Goal: Transaction & Acquisition: Download file/media

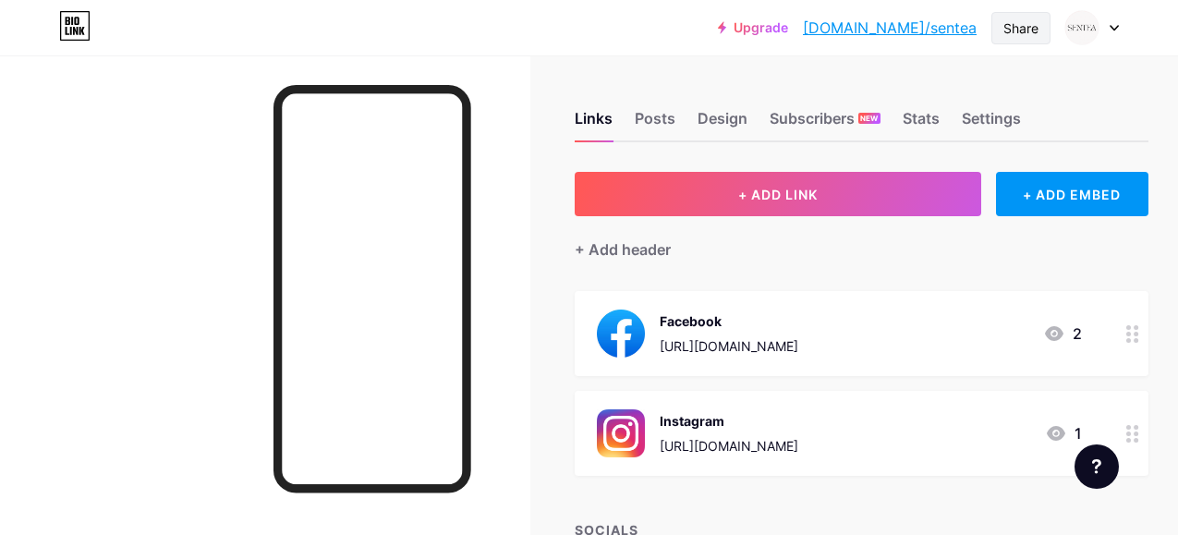
click at [1026, 30] on div "Share" at bounding box center [1020, 27] width 35 height 19
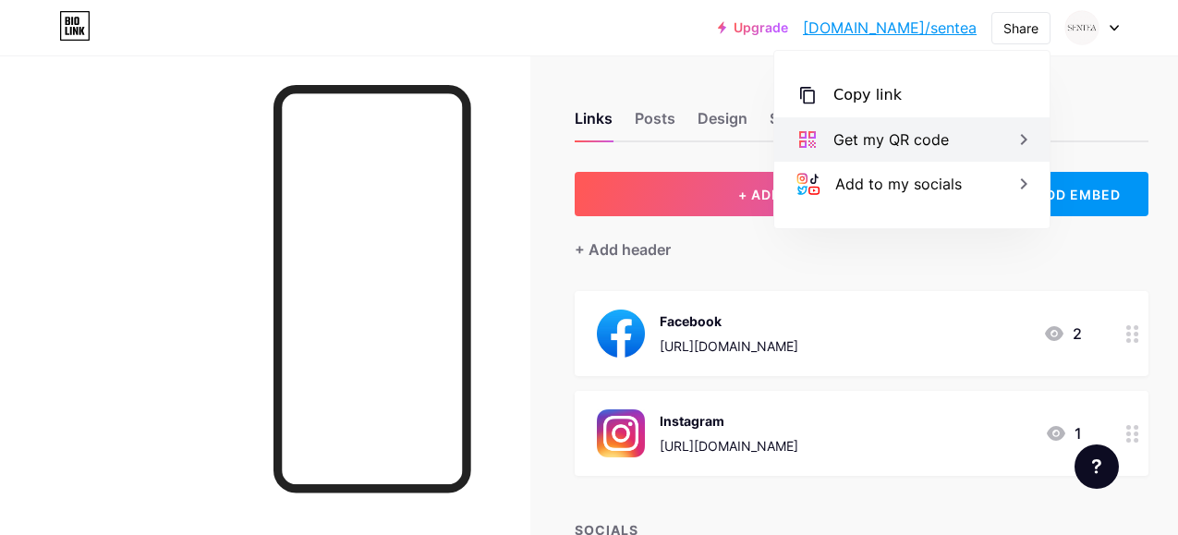
click at [947, 141] on div "Get my QR code" at bounding box center [890, 139] width 115 height 22
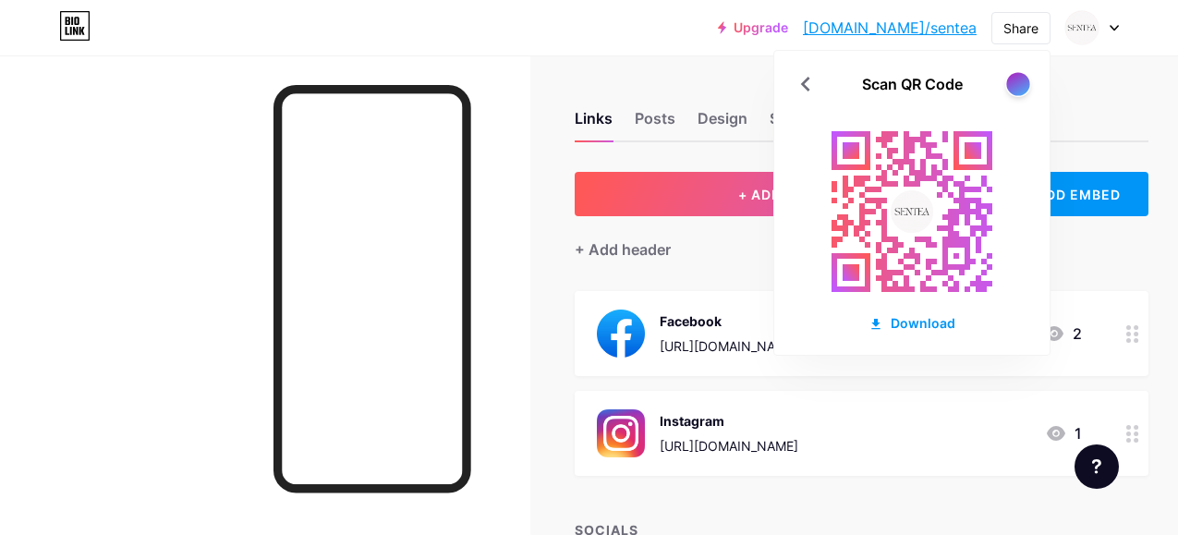
click at [1024, 77] on div at bounding box center [1017, 83] width 23 height 23
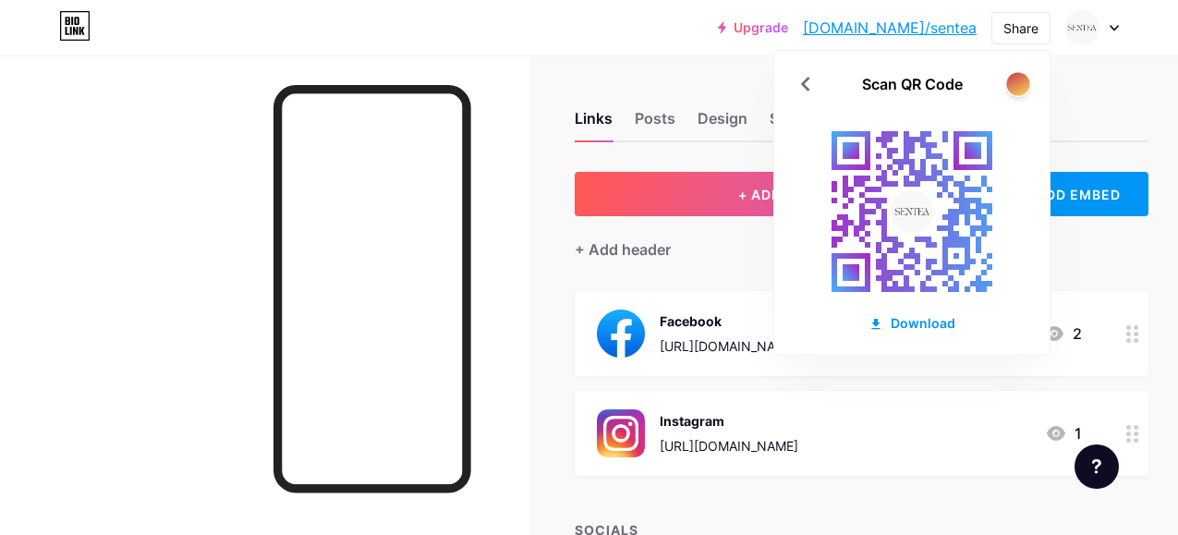
click at [1023, 82] on div at bounding box center [1017, 83] width 23 height 23
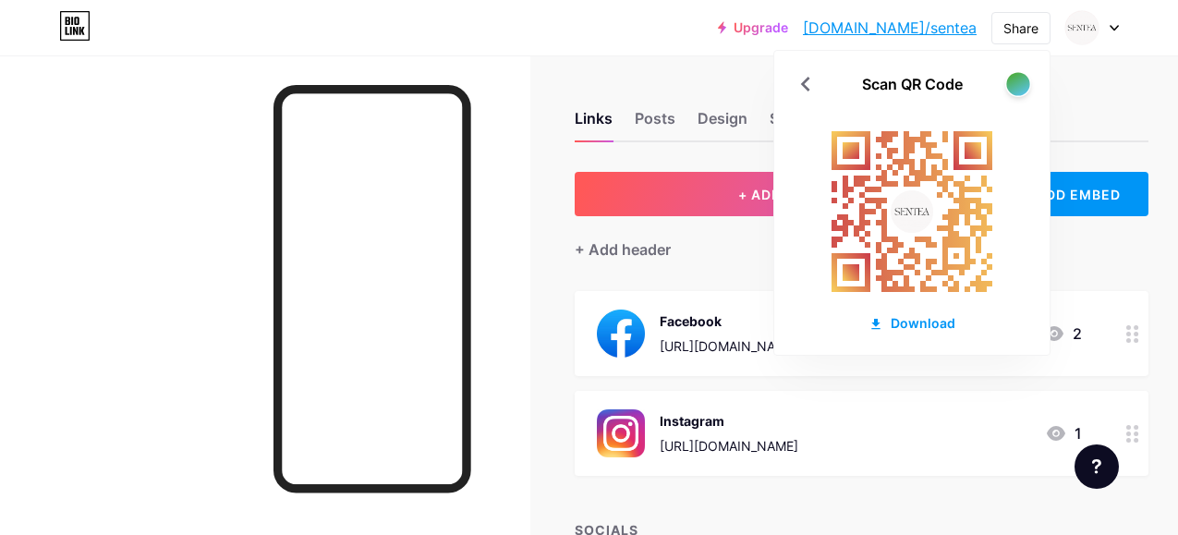
click at [1023, 82] on div at bounding box center [1017, 83] width 23 height 23
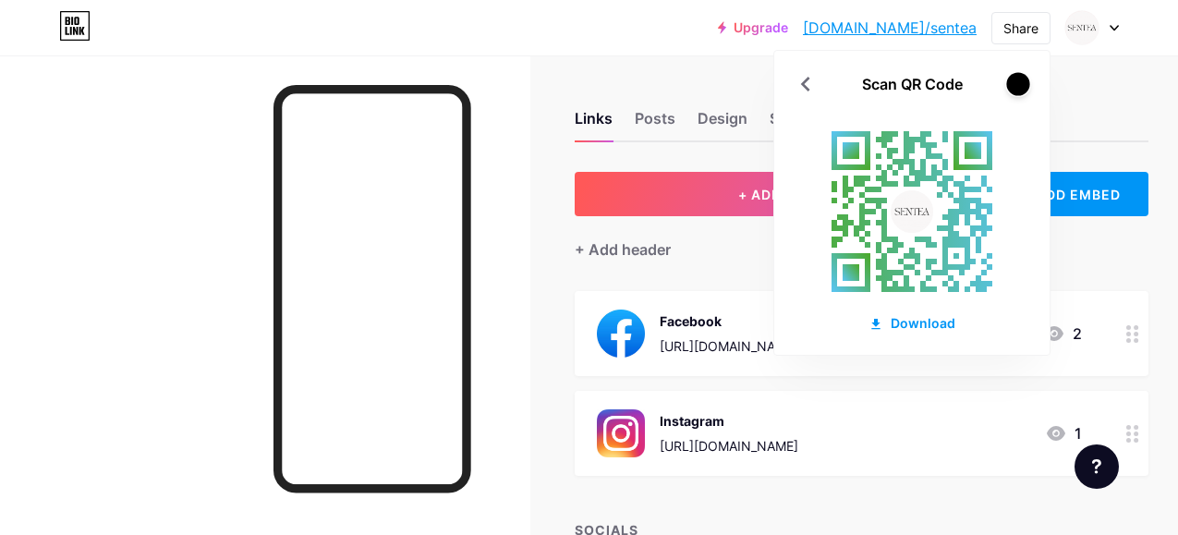
click at [1023, 82] on div at bounding box center [1017, 83] width 23 height 23
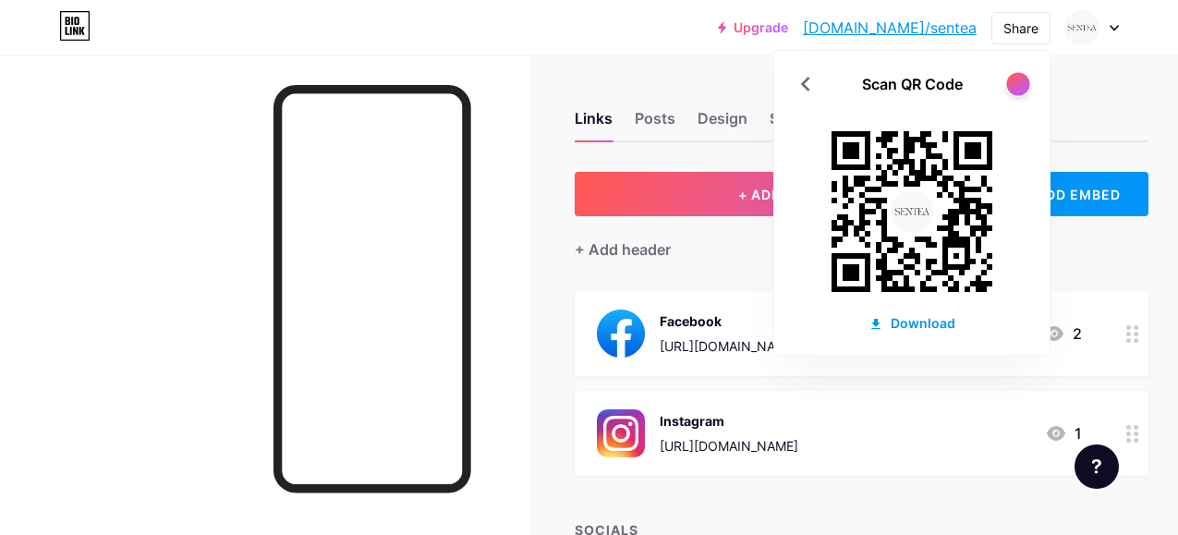
click at [1023, 82] on div at bounding box center [1017, 83] width 23 height 23
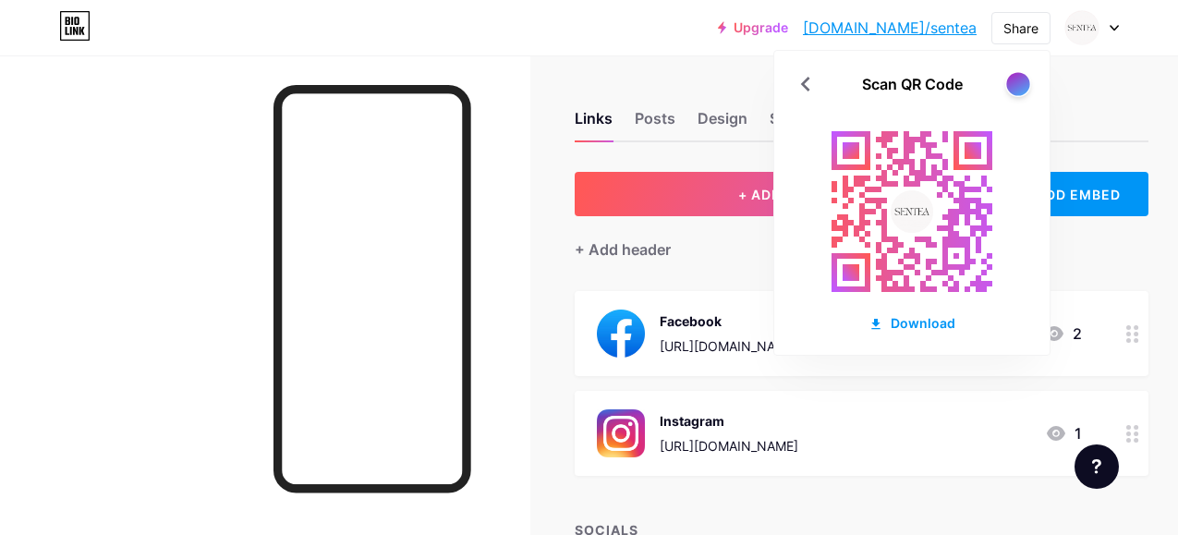
click at [1023, 82] on div at bounding box center [1017, 83] width 23 height 23
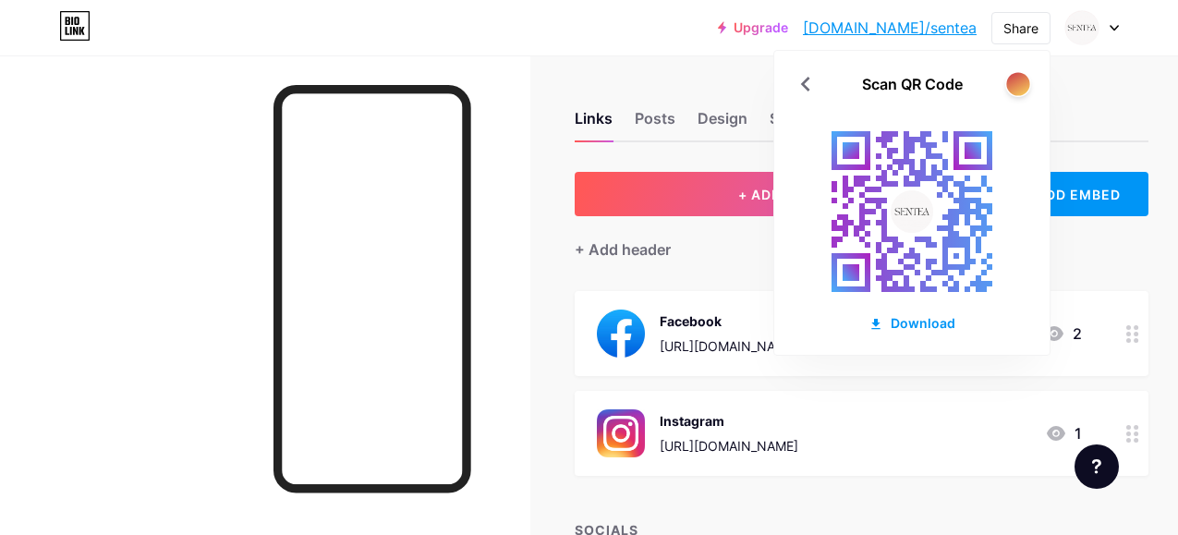
click at [1023, 82] on div at bounding box center [1017, 83] width 23 height 23
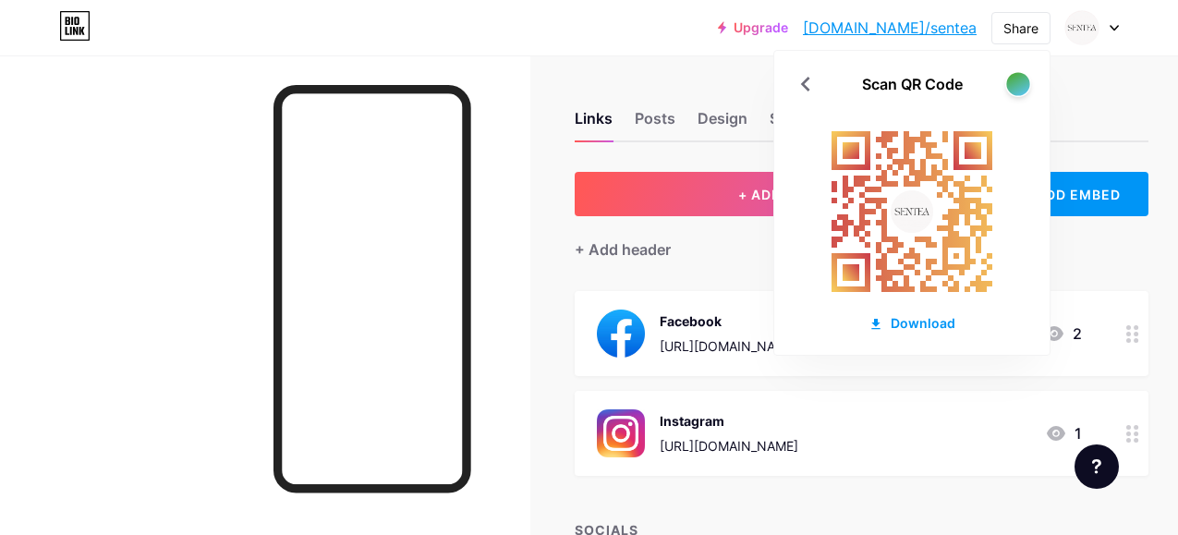
click at [1023, 82] on div at bounding box center [1017, 83] width 23 height 23
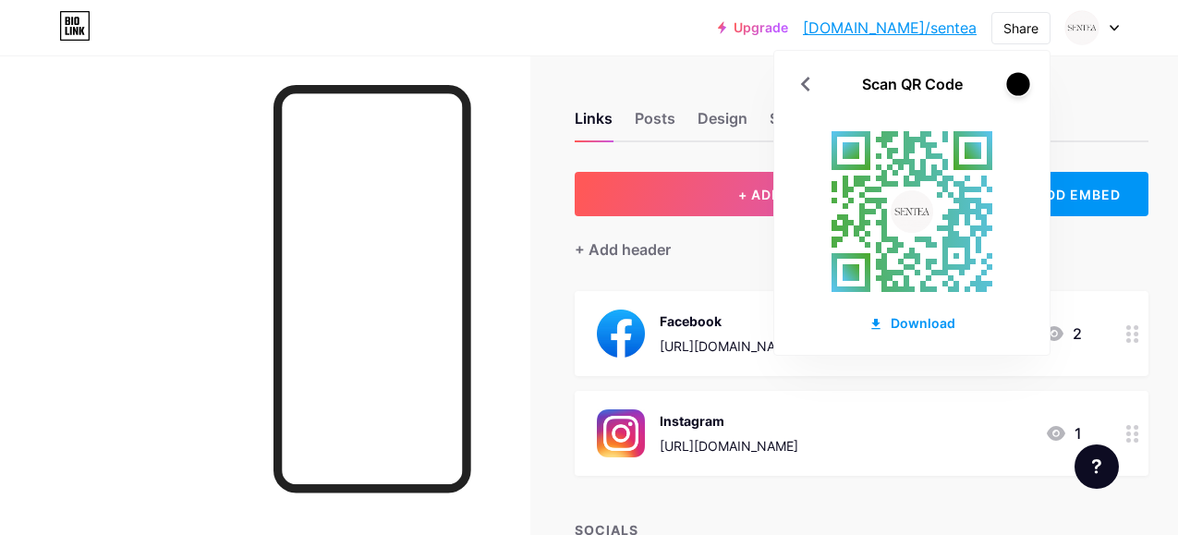
click at [1023, 82] on div at bounding box center [1017, 83] width 23 height 23
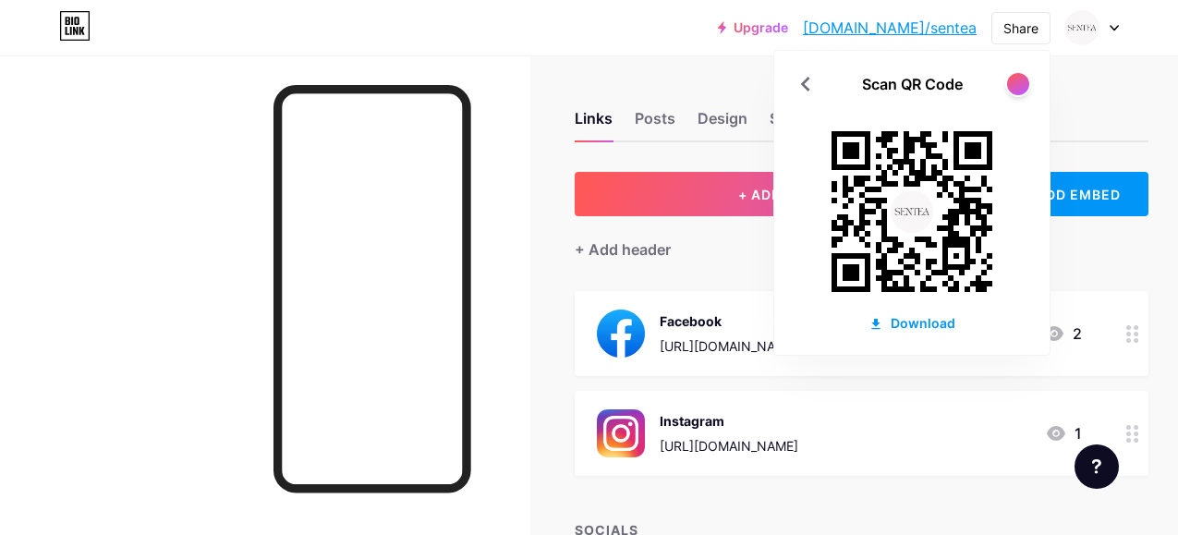
click at [966, 137] on rect at bounding box center [972, 150] width 39 height 39
click at [1013, 98] on div "Scan QR Code Download" at bounding box center [911, 203] width 275 height 304
click at [1015, 93] on div at bounding box center [1017, 83] width 23 height 23
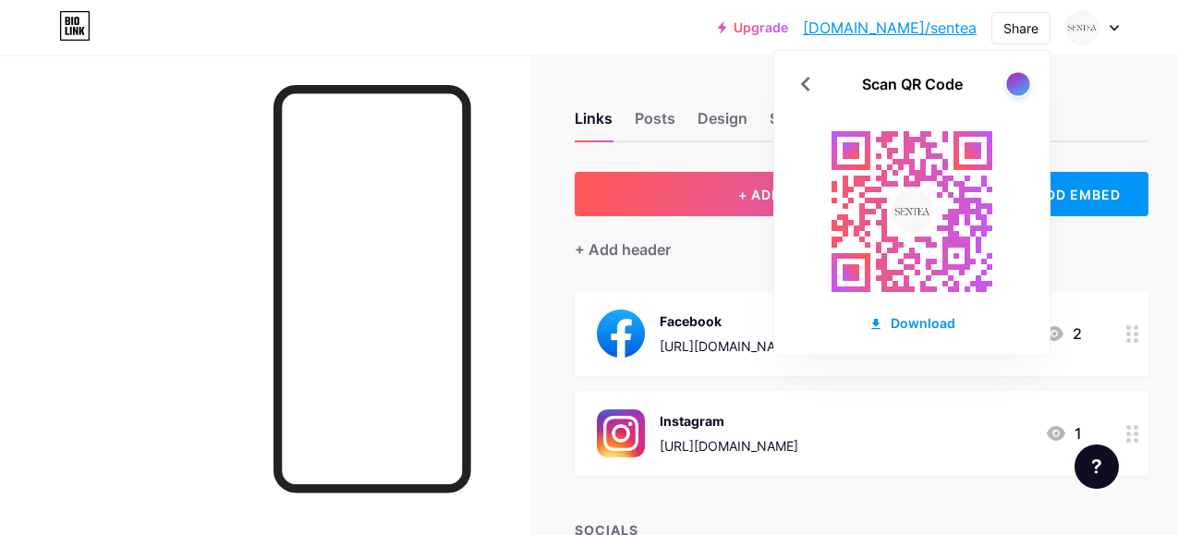
click at [1015, 93] on div at bounding box center [1017, 83] width 23 height 23
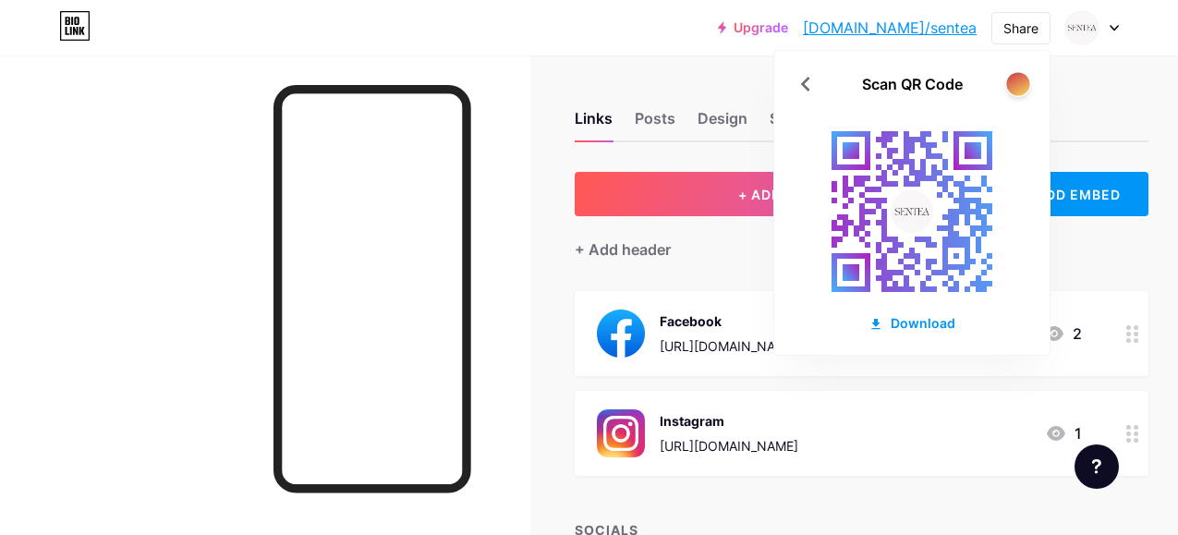
click at [1015, 93] on div at bounding box center [1017, 83] width 23 height 23
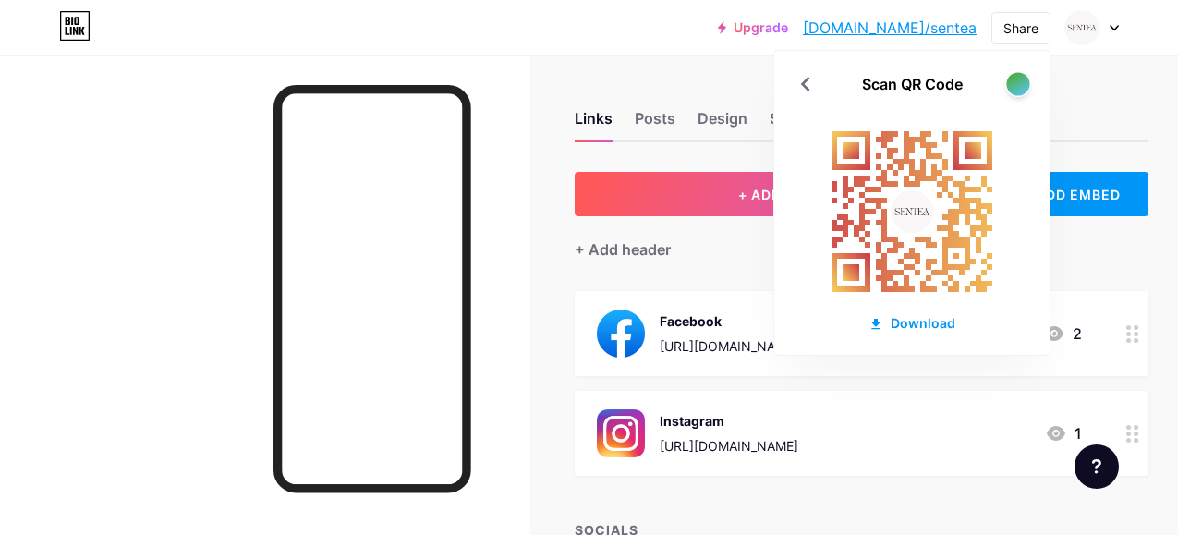
click at [1015, 93] on div at bounding box center [1017, 83] width 23 height 23
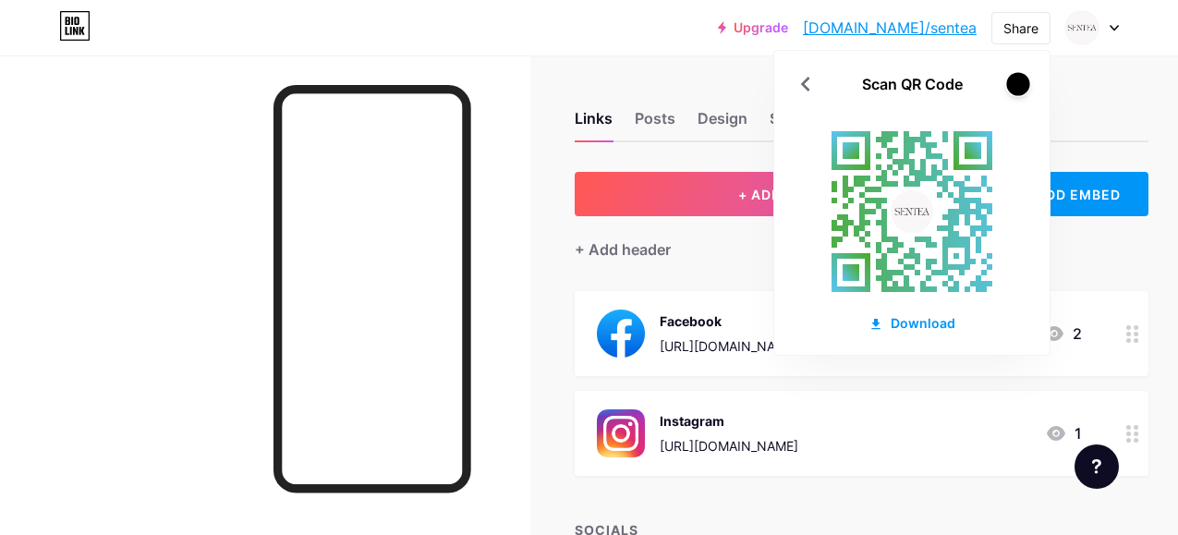
click at [1015, 93] on div at bounding box center [1017, 83] width 23 height 23
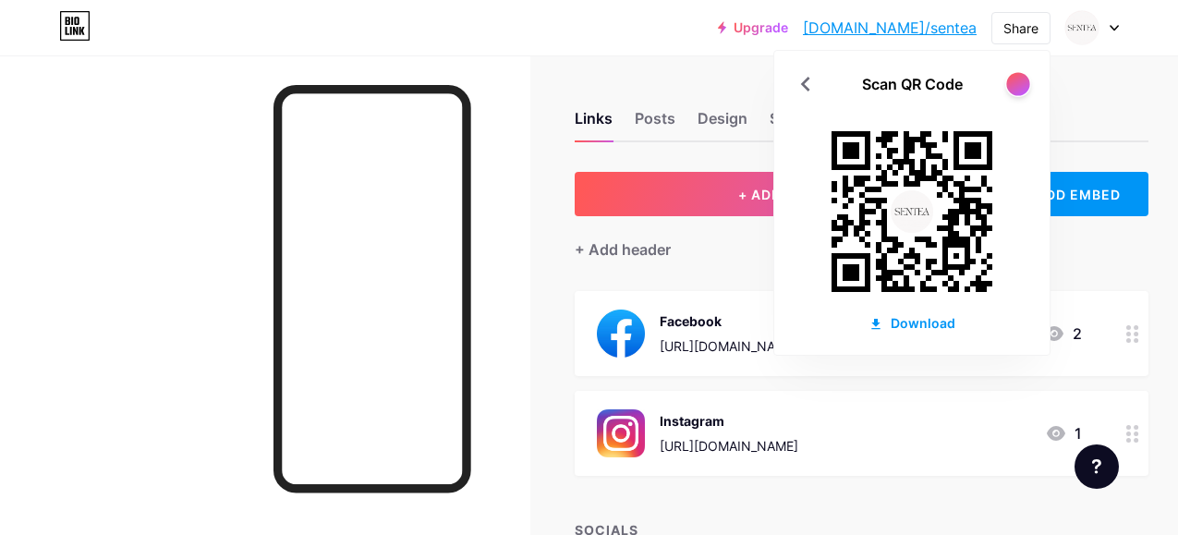
click at [1015, 93] on div at bounding box center [1017, 83] width 23 height 23
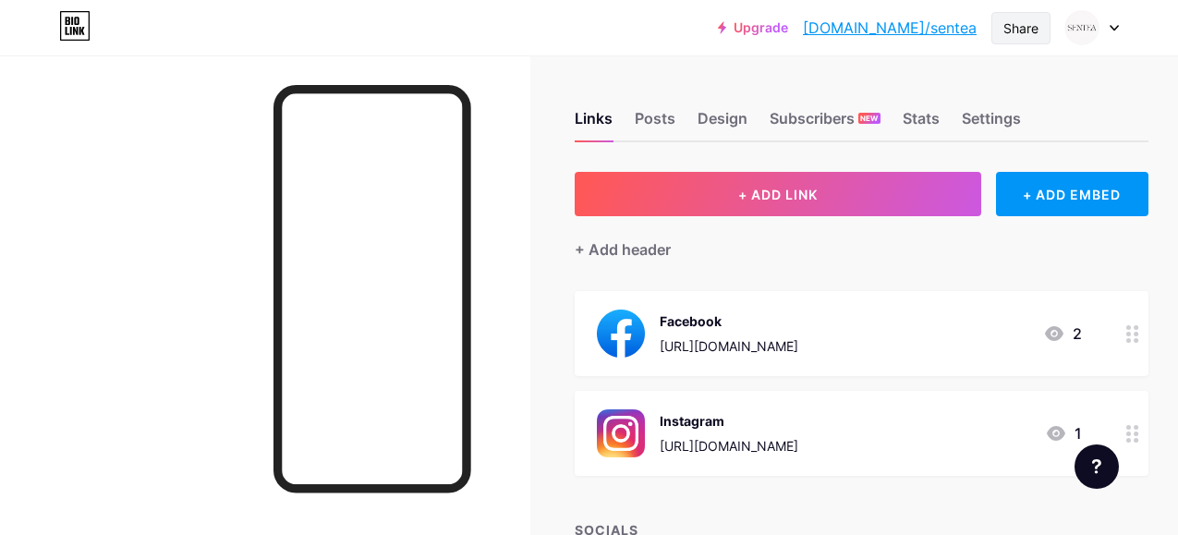
click at [1036, 34] on div "Share" at bounding box center [1020, 27] width 35 height 19
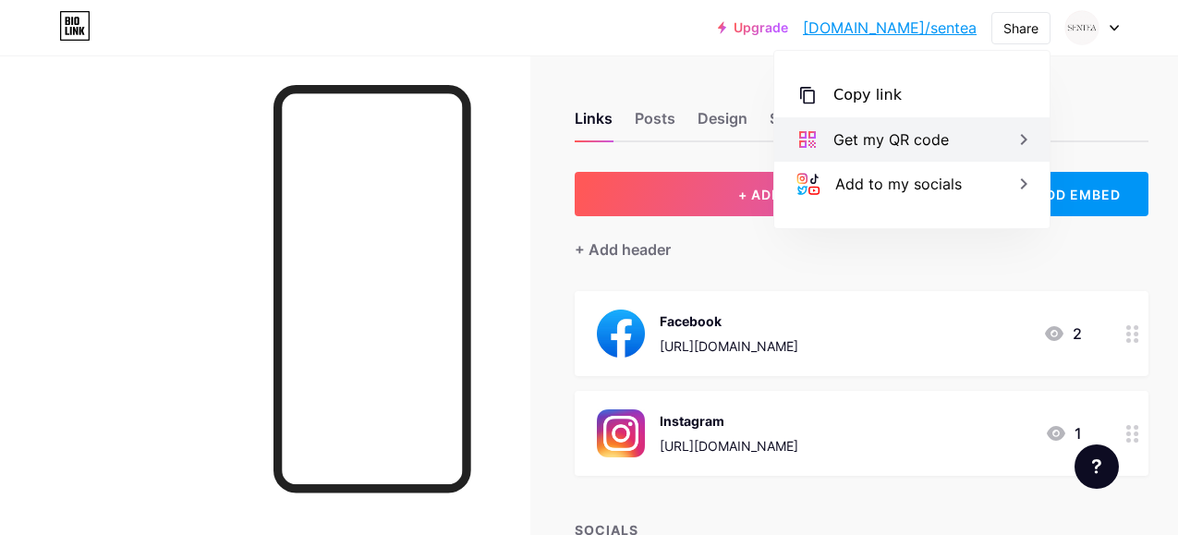
click at [980, 152] on div "Get my QR code" at bounding box center [911, 139] width 275 height 44
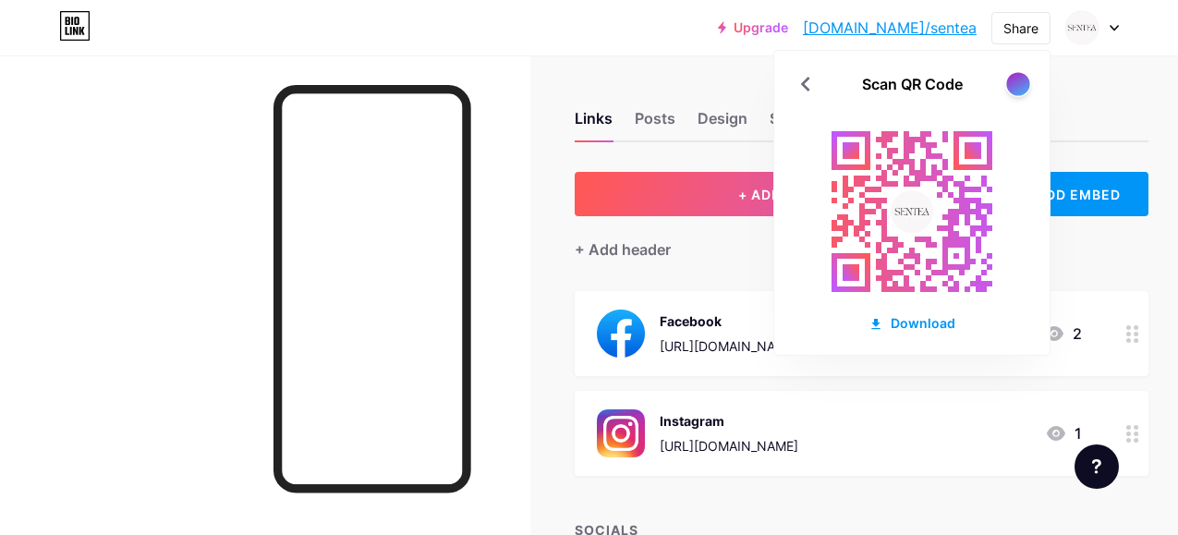
click at [1025, 87] on div at bounding box center [1017, 83] width 23 height 23
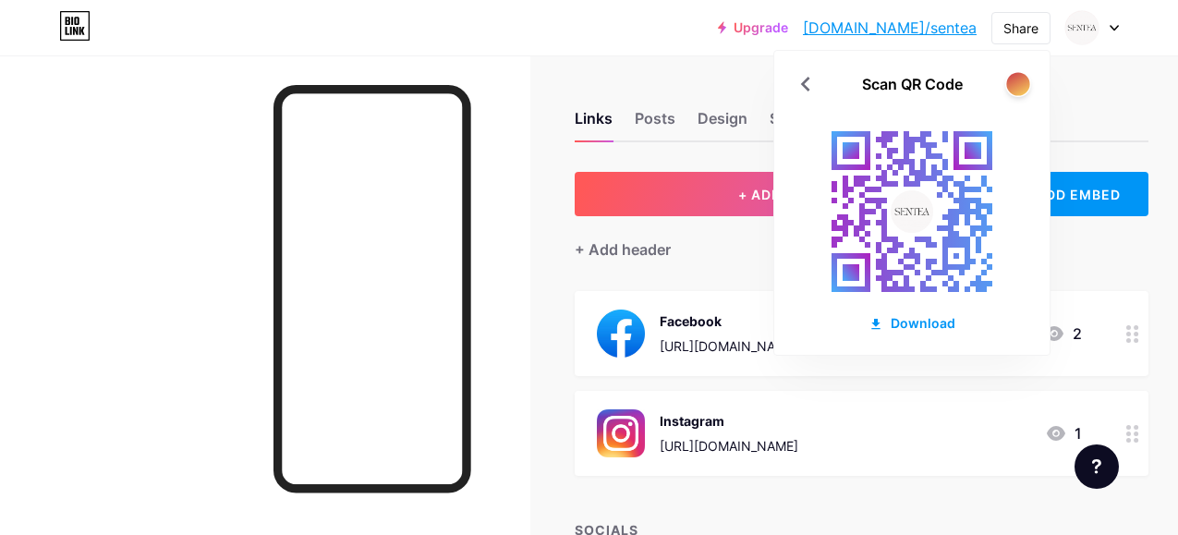
click at [1025, 87] on div at bounding box center [1017, 83] width 23 height 23
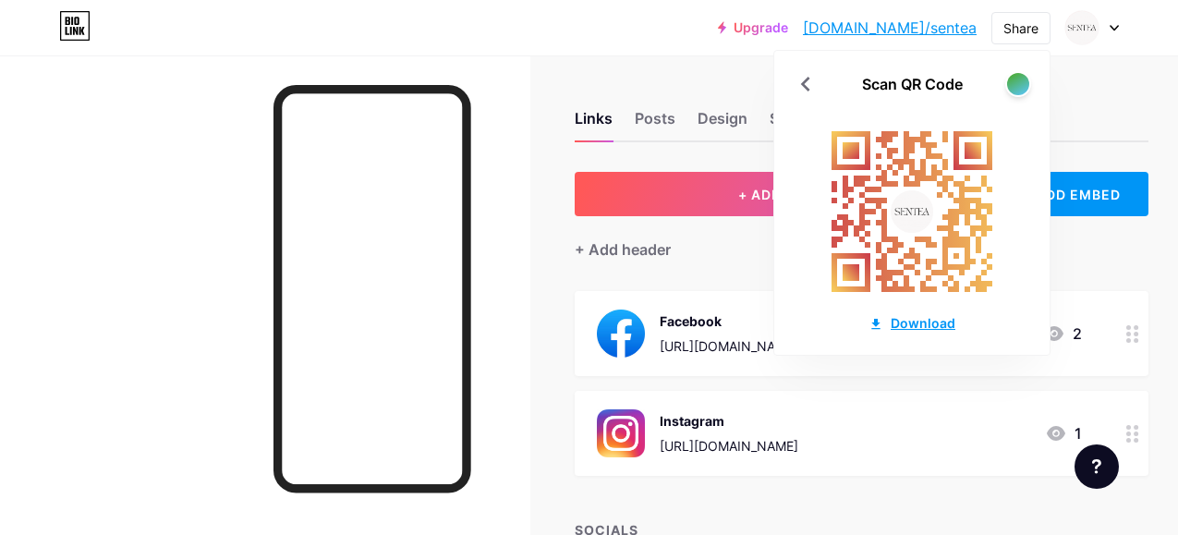
click at [916, 321] on div "Download" at bounding box center [911, 322] width 87 height 19
click at [1020, 89] on div at bounding box center [1017, 83] width 23 height 23
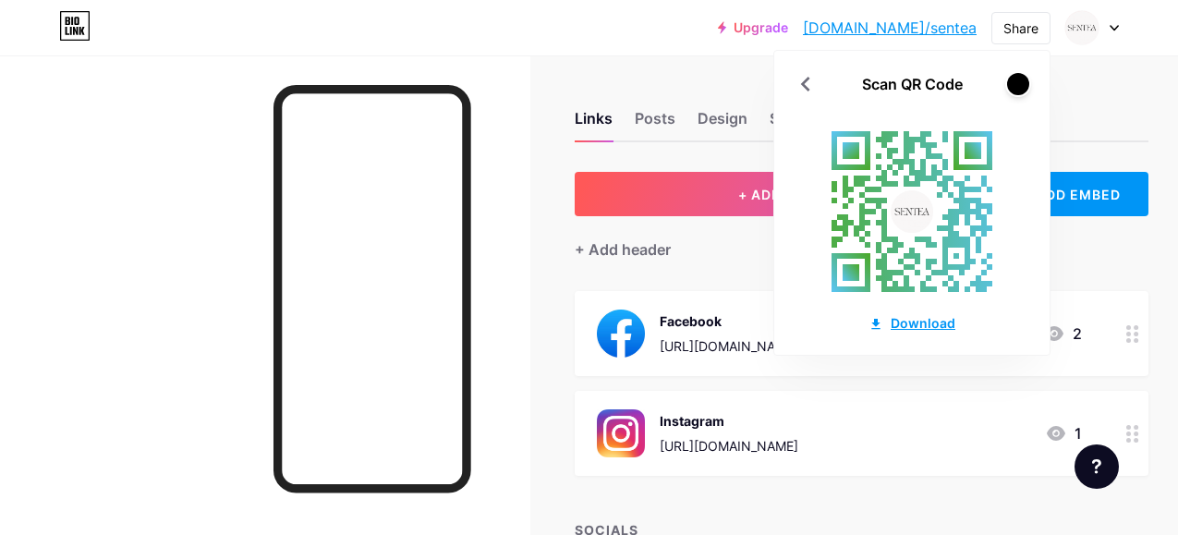
click at [912, 315] on div "Download" at bounding box center [911, 322] width 87 height 19
click at [1016, 78] on div at bounding box center [1017, 83] width 23 height 23
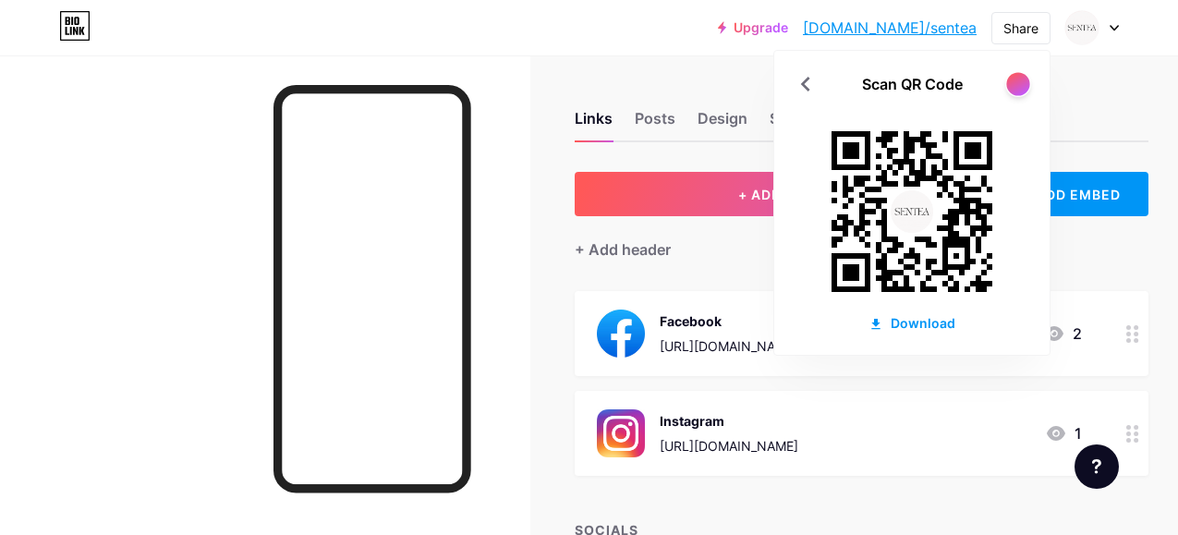
click at [1016, 78] on div at bounding box center [1017, 83] width 23 height 23
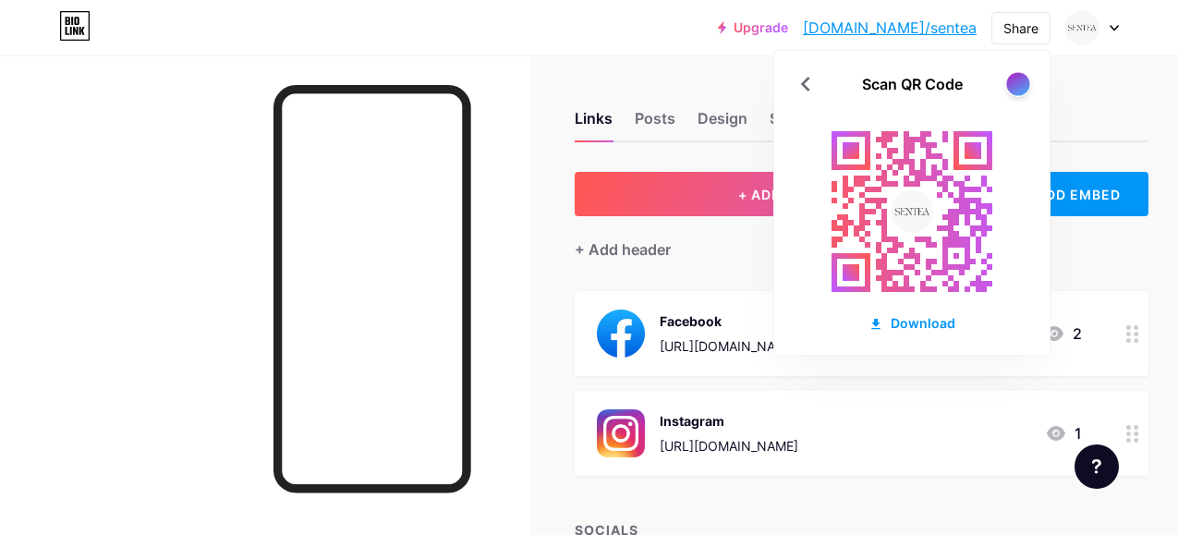
click at [1016, 78] on div at bounding box center [1017, 83] width 23 height 23
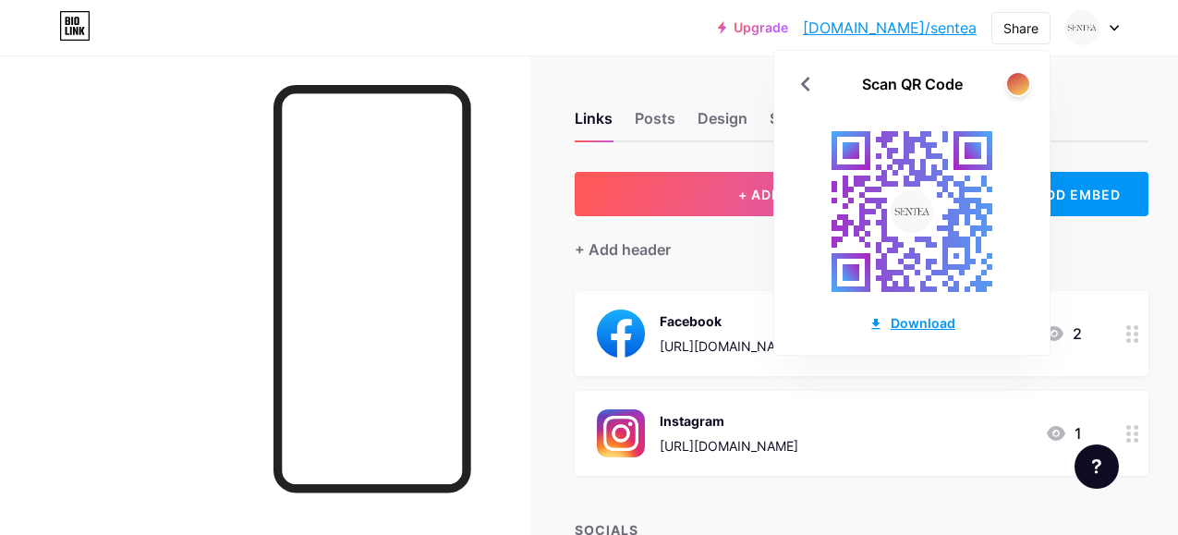
click at [904, 321] on div "Download" at bounding box center [911, 322] width 87 height 19
click at [598, 31] on div "Upgrade bio.link/sentea... bio.link/sentea Share Scan QR Code Download Switch a…" at bounding box center [589, 27] width 1178 height 33
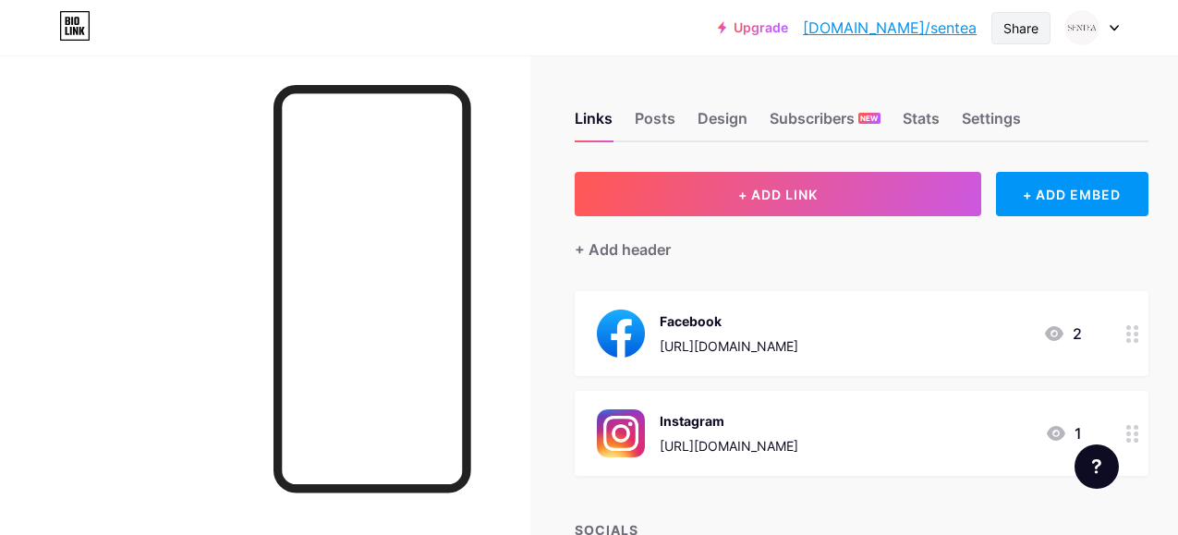
click at [1012, 32] on div "Share" at bounding box center [1020, 27] width 35 height 19
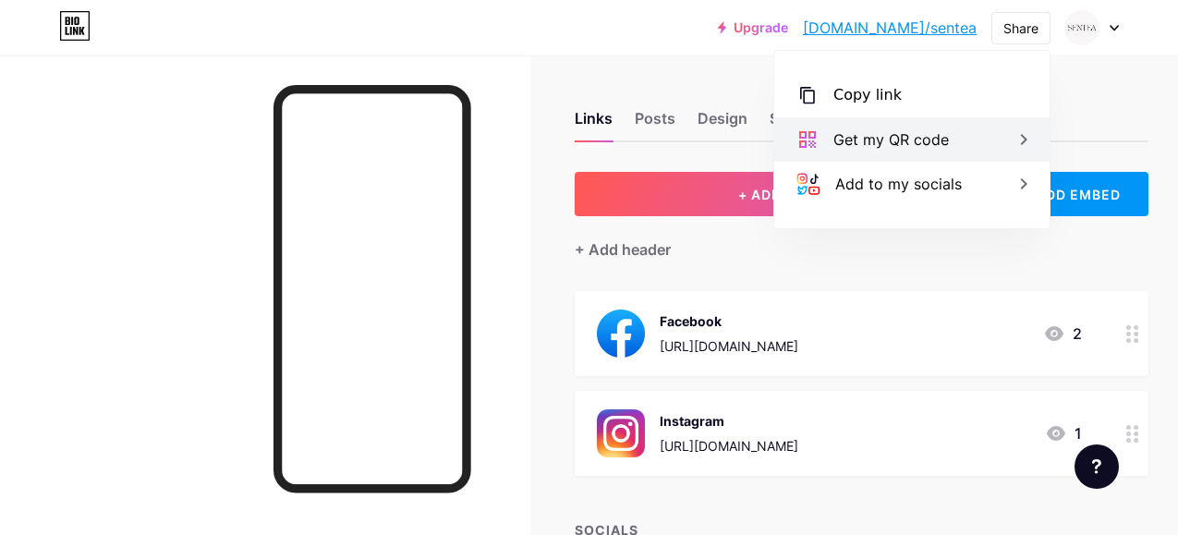
click at [944, 132] on div "Get my QR code" at bounding box center [890, 139] width 115 height 22
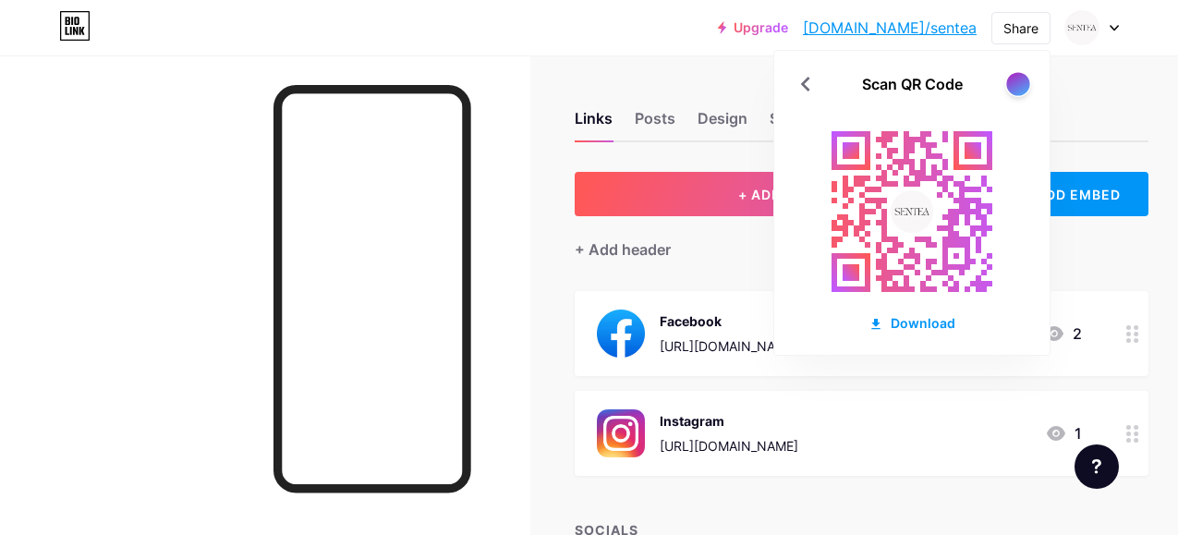
click at [1013, 89] on div at bounding box center [1017, 83] width 23 height 23
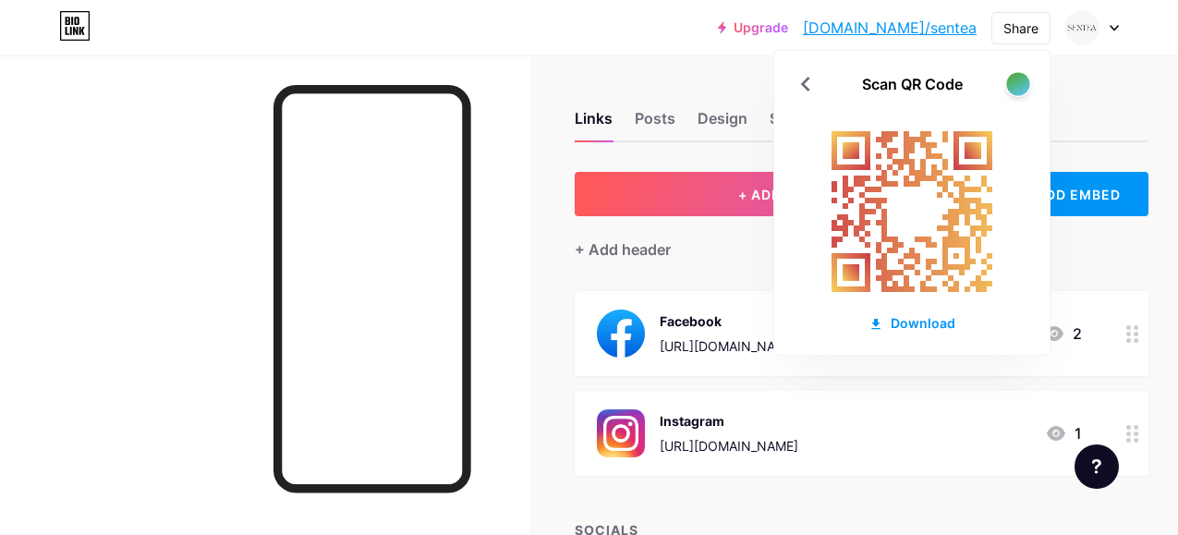
click at [1013, 89] on div at bounding box center [1017, 83] width 23 height 23
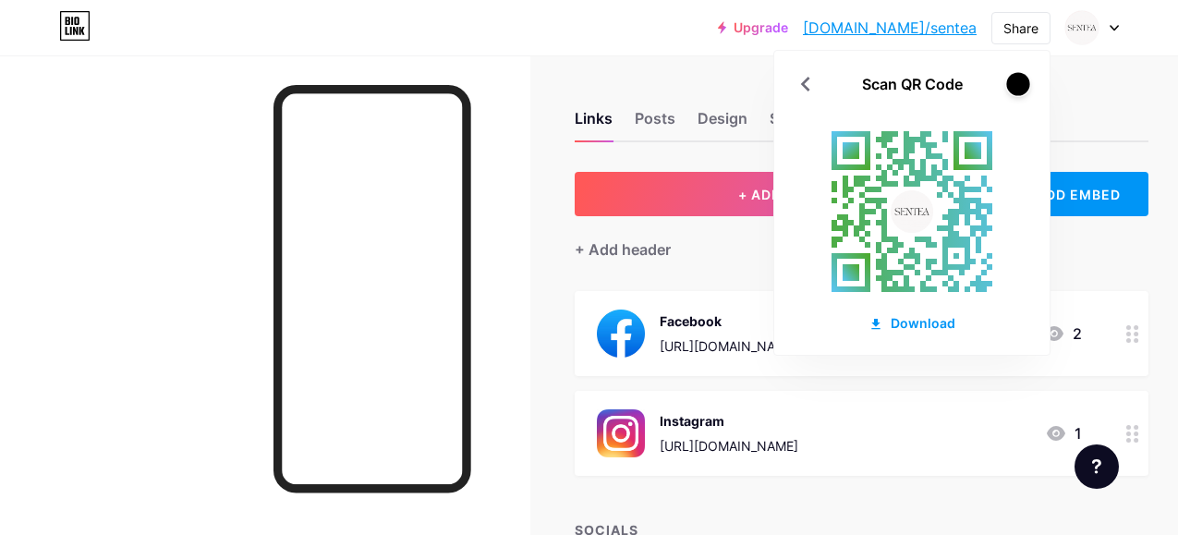
click at [1013, 89] on div at bounding box center [1017, 83] width 23 height 23
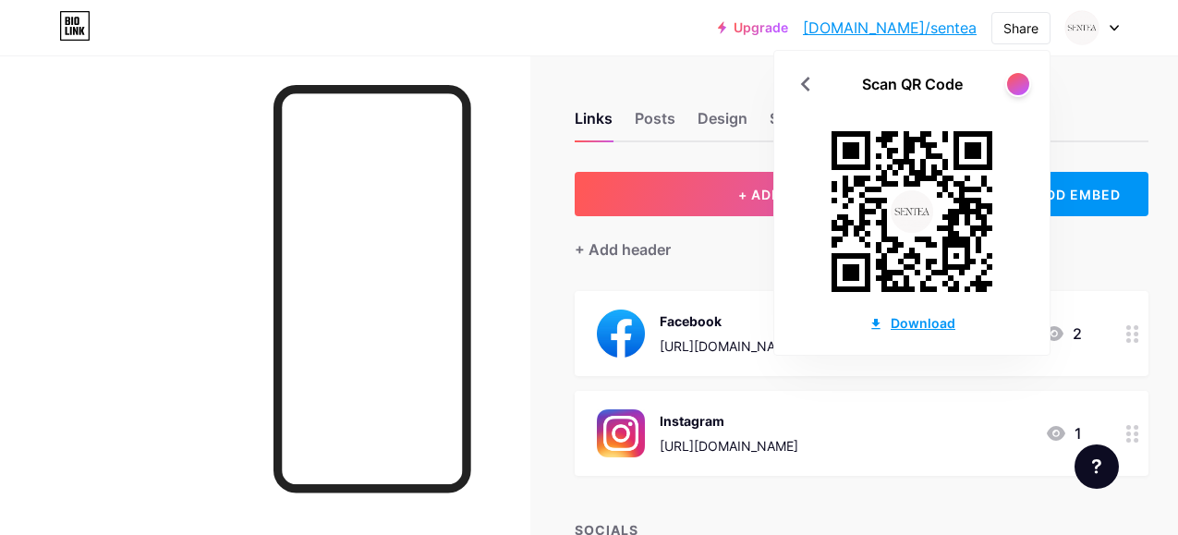
click at [892, 325] on div "Download" at bounding box center [911, 322] width 87 height 19
